Goal: Find specific page/section: Find specific page/section

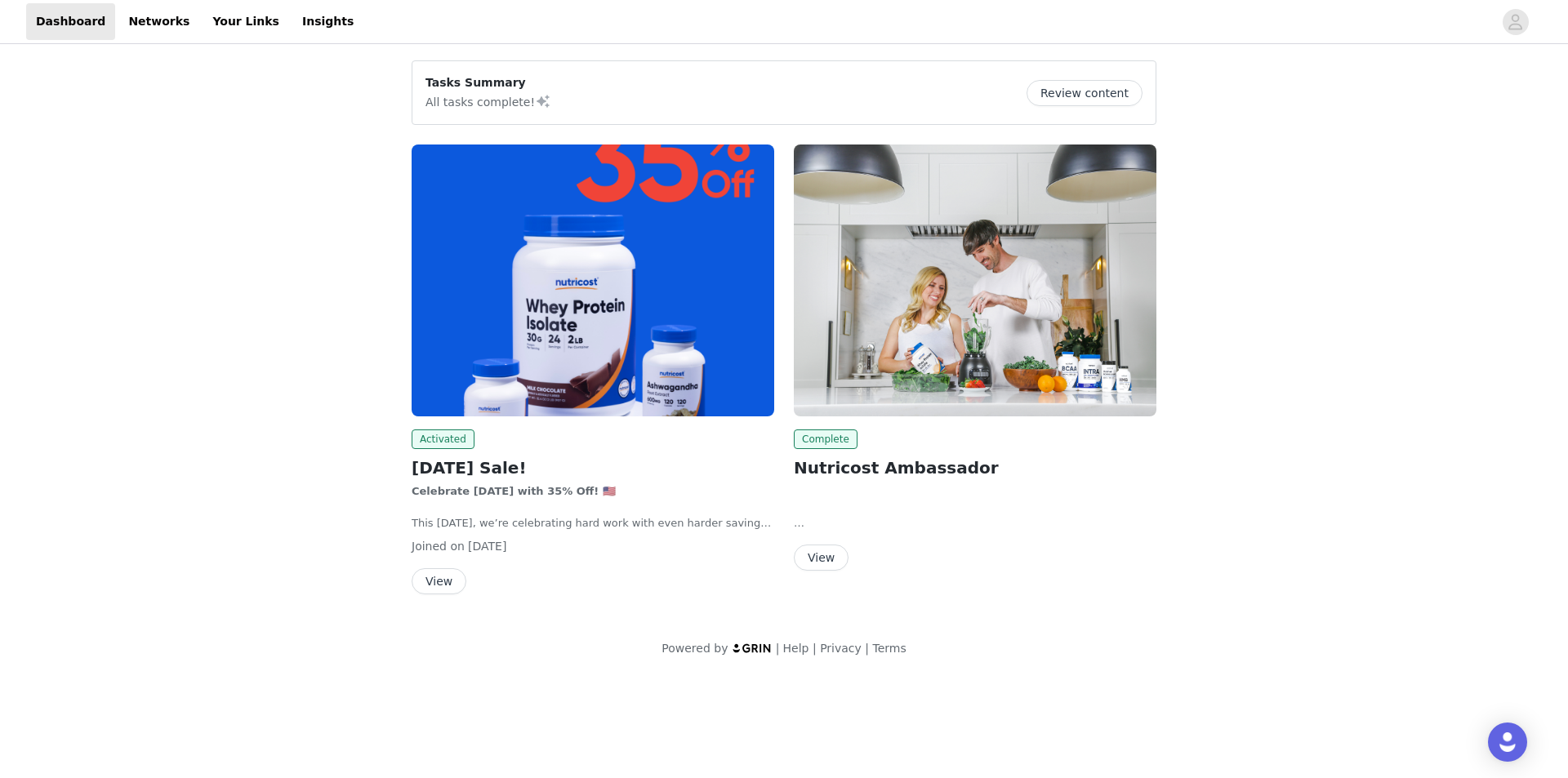
click at [827, 559] on button "View" at bounding box center [821, 557] width 54 height 26
click at [293, 26] on link "Insights" at bounding box center [328, 21] width 71 height 37
